Goal: Transaction & Acquisition: Purchase product/service

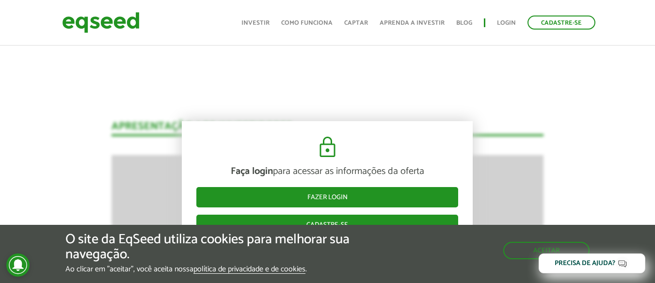
scroll to position [1244, 0]
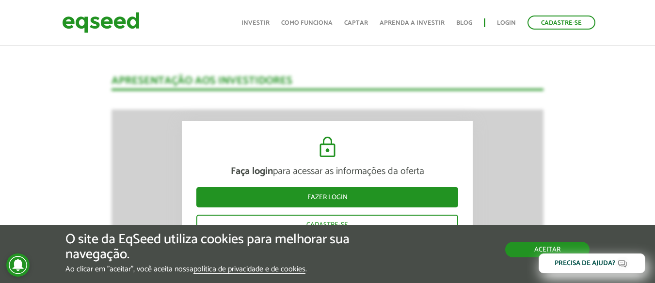
click at [532, 248] on button "Aceitar" at bounding box center [547, 250] width 84 height 16
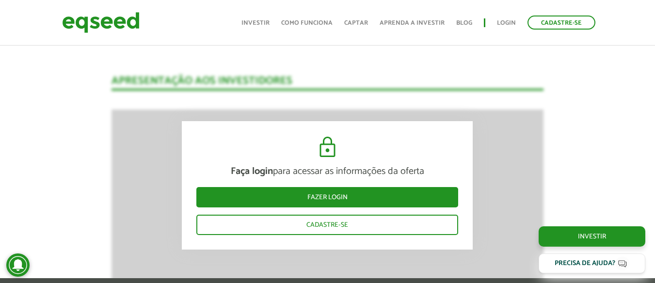
scroll to position [1341, 0]
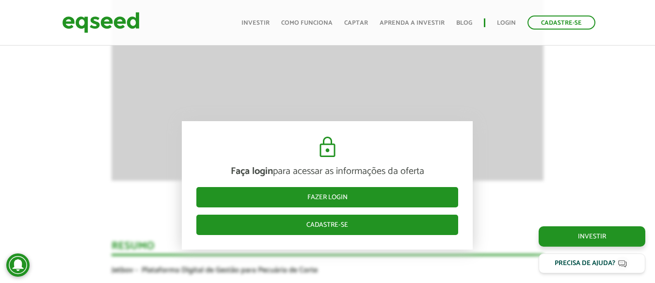
scroll to position [1535, 0]
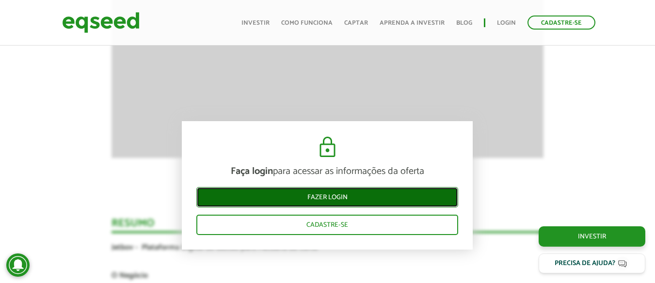
click at [355, 196] on link "Fazer login" at bounding box center [327, 197] width 262 height 20
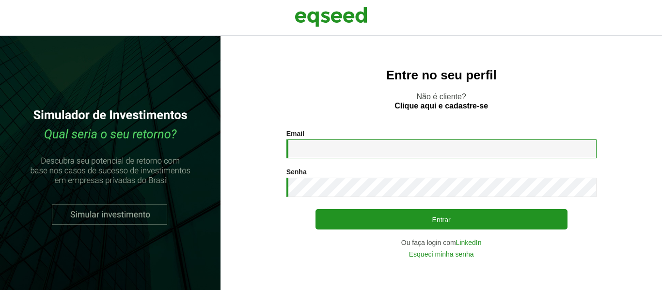
click at [363, 156] on input "Email *" at bounding box center [441, 149] width 310 height 19
type input "**********"
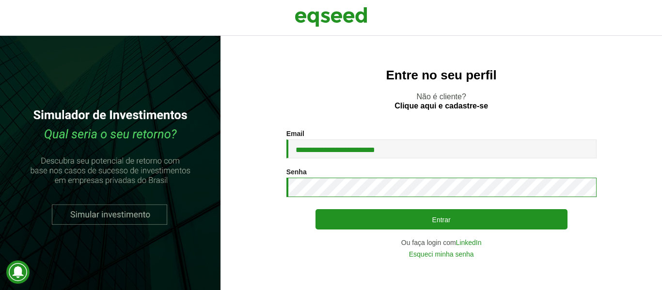
click at [315, 209] on button "Entrar" at bounding box center [441, 219] width 252 height 20
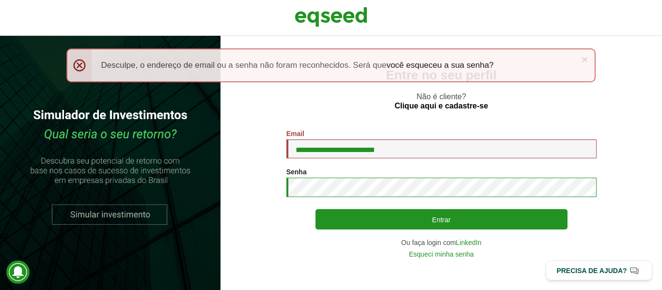
click at [315, 209] on button "Entrar" at bounding box center [441, 219] width 252 height 20
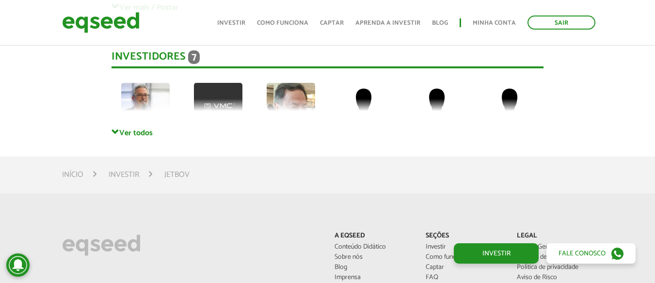
scroll to position [2695, 0]
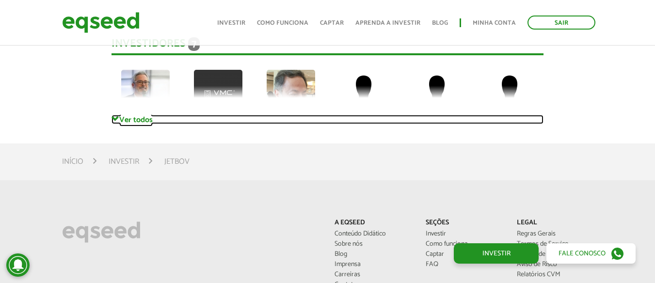
click at [142, 115] on link "Ver todos" at bounding box center [327, 119] width 432 height 9
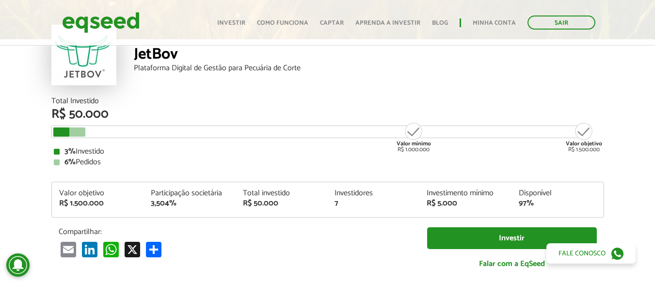
scroll to position [79, 0]
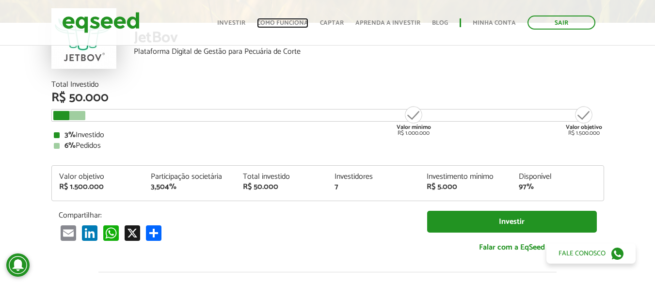
click at [287, 22] on link "Como funciona" at bounding box center [282, 23] width 51 height 6
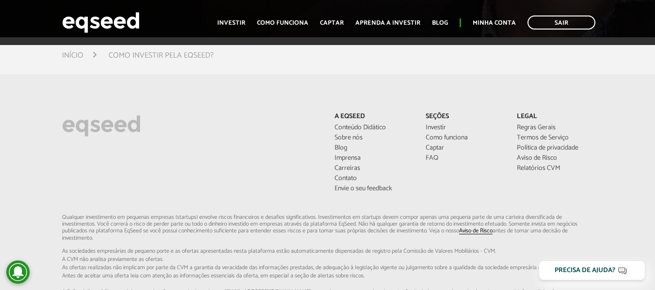
scroll to position [2520, 0]
